Goal: Transaction & Acquisition: Download file/media

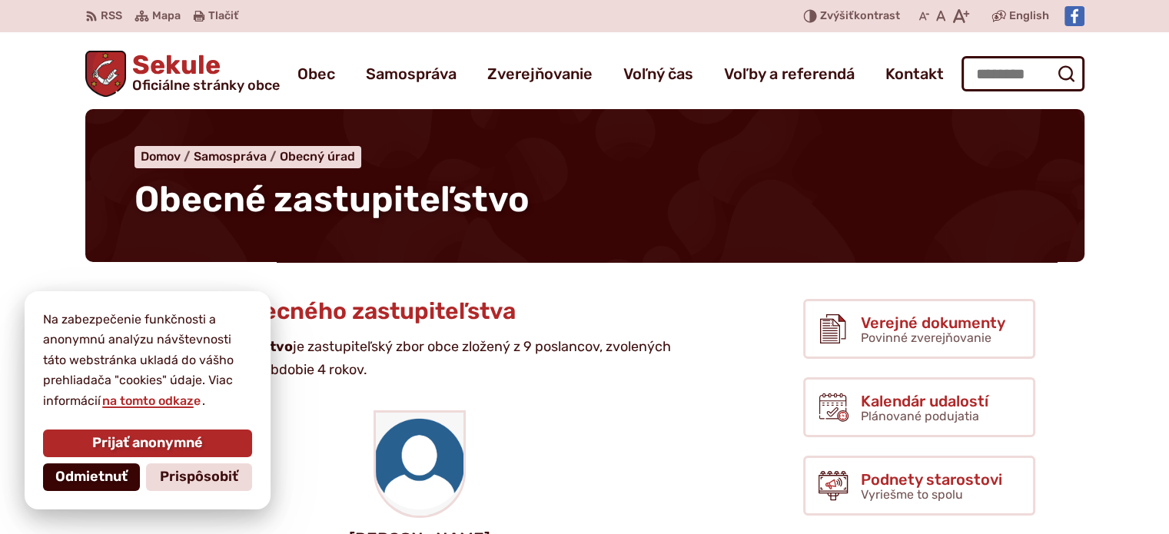
drag, startPoint x: 104, startPoint y: 479, endPoint x: 224, endPoint y: 417, distance: 134.4
click at [104, 479] on span "Odmietnuť" at bounding box center [91, 477] width 72 height 17
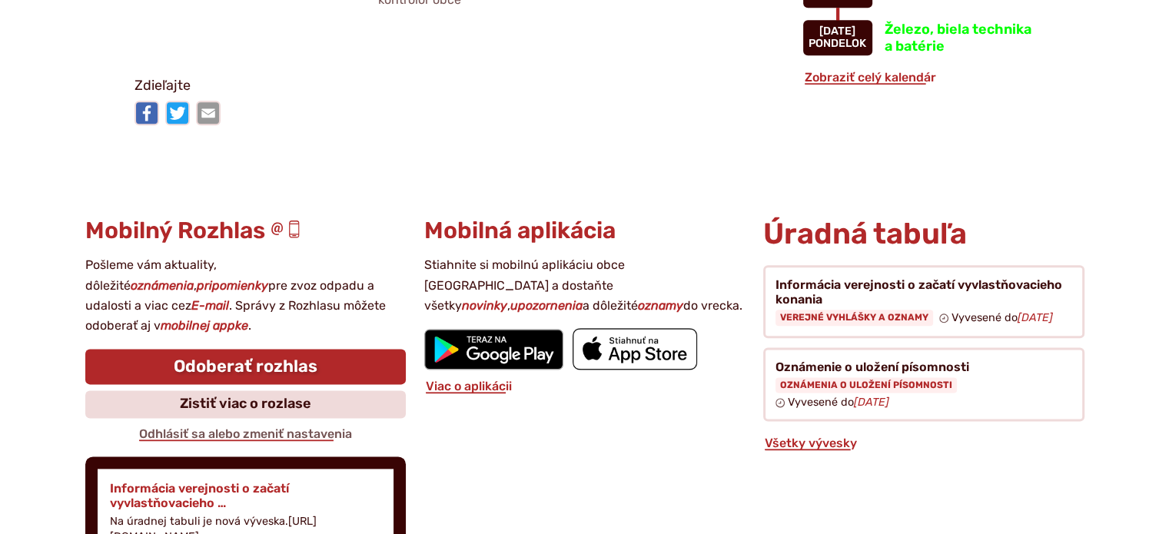
click at [184, 481] on h4 "Informácia verejnosti o začatí vyvlastňovacieho …" at bounding box center [245, 495] width 271 height 29
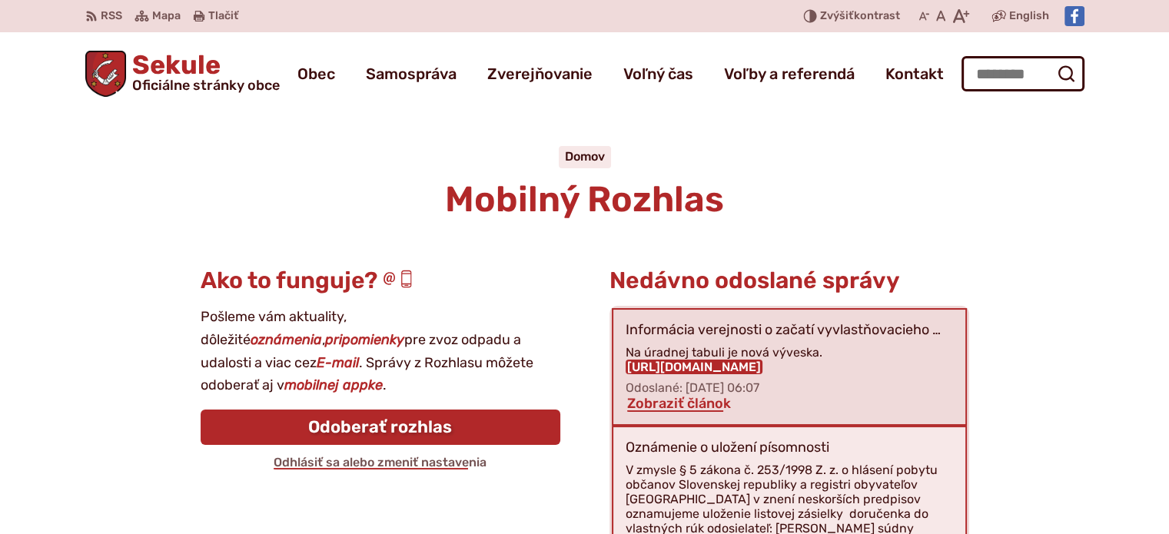
click at [709, 363] on link "[URL][DOMAIN_NAME]" at bounding box center [693, 367] width 137 height 15
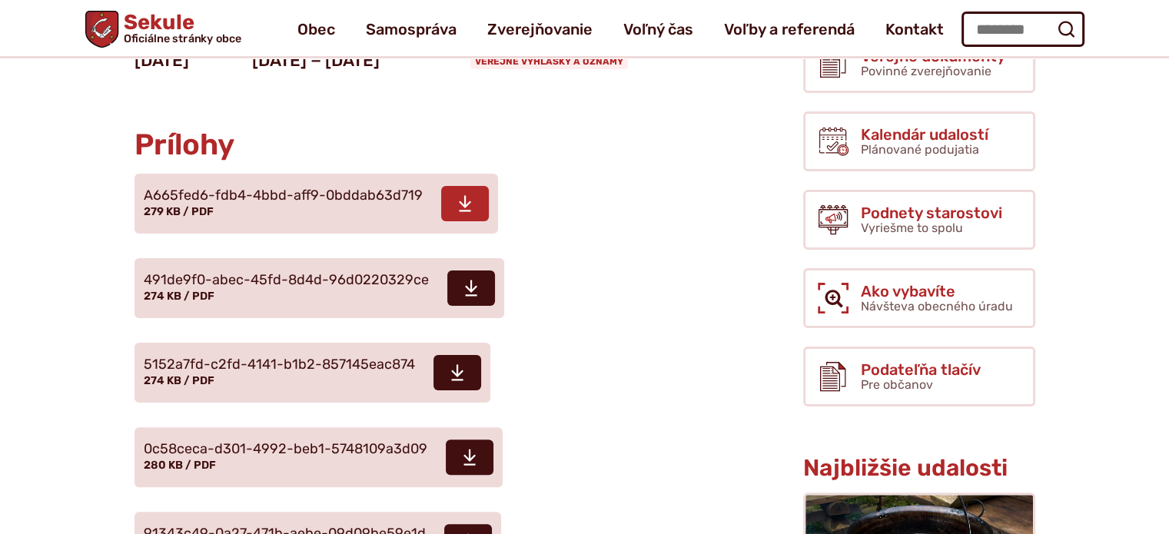
scroll to position [231, 0]
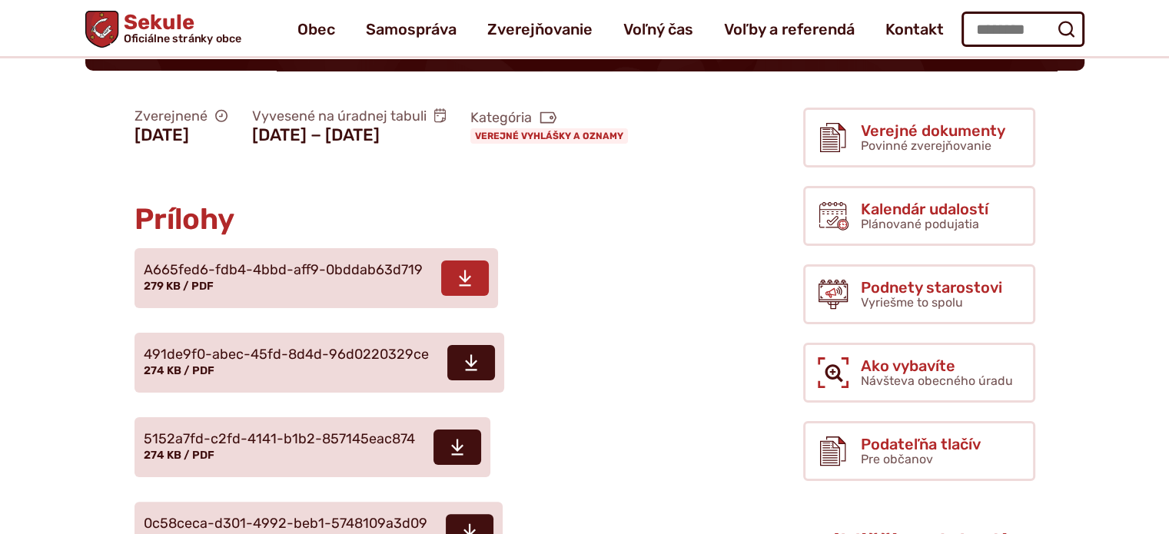
click at [451, 296] on span at bounding box center [465, 277] width 48 height 35
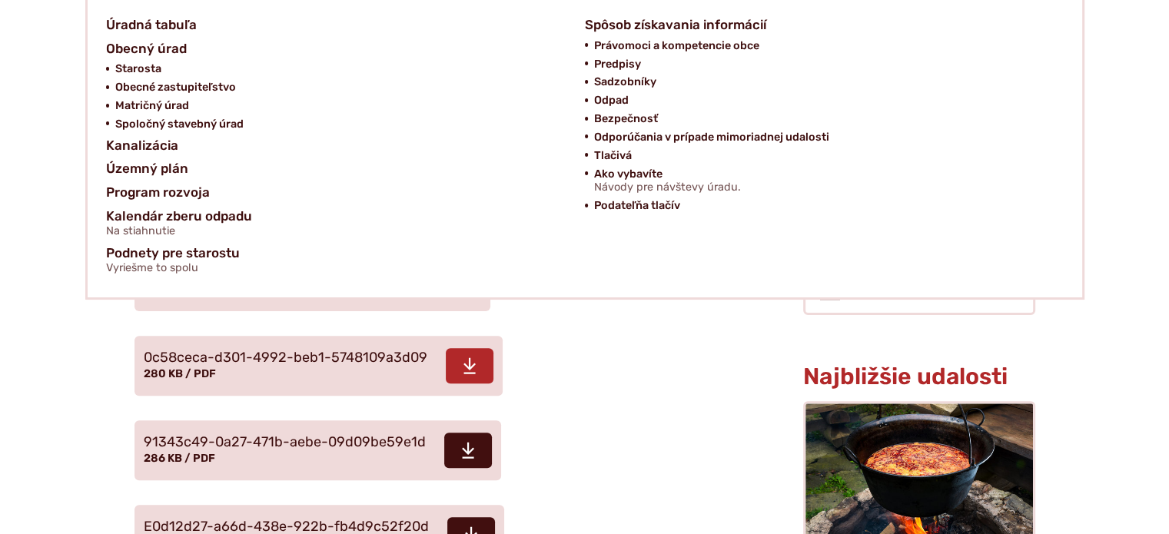
scroll to position [461, 0]
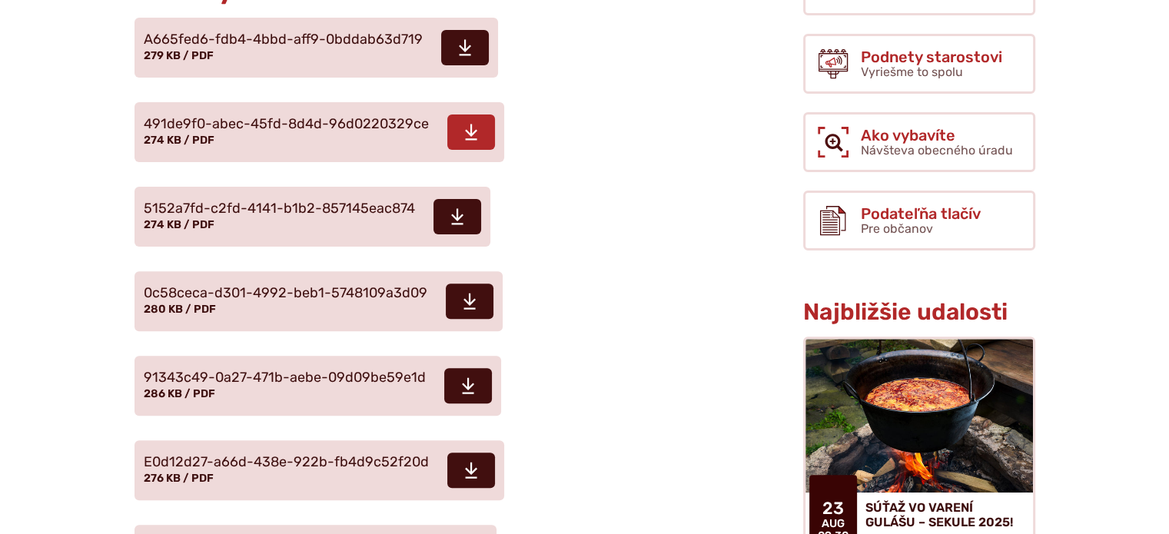
click at [430, 162] on link "Stiahnuť súbor 491de9f0-abec-45fd-8d4d-96d0220329ce 274 KB / PDF" at bounding box center [319, 132] width 370 height 60
click at [274, 217] on span "5152a7fd-c2fd-4141-b1b2-857145eac874" at bounding box center [279, 208] width 271 height 15
